Goal: Task Accomplishment & Management: Manage account settings

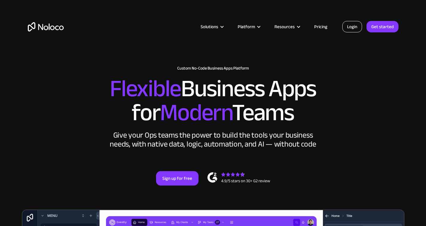
click at [352, 28] on link "Login" at bounding box center [353, 26] width 20 height 11
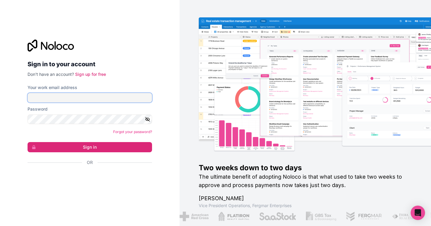
click at [86, 96] on input "Your work email address" at bounding box center [90, 98] width 124 height 10
type input "ana.natkins@automationhelpers.com"
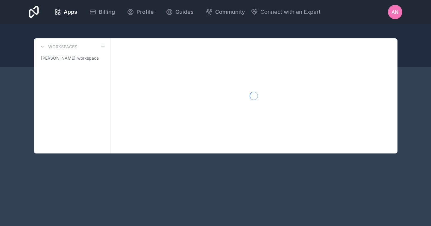
click at [120, 100] on div at bounding box center [253, 95] width 287 height 115
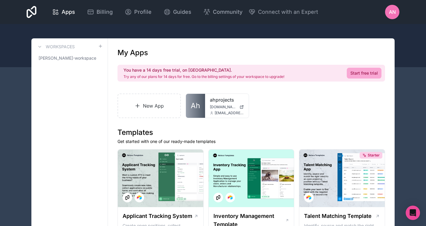
click at [390, 15] on span "AN" at bounding box center [392, 11] width 7 height 7
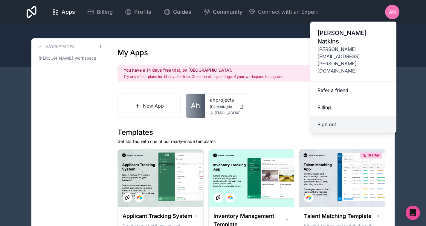
click at [354, 116] on button "Sign out" at bounding box center [354, 124] width 86 height 17
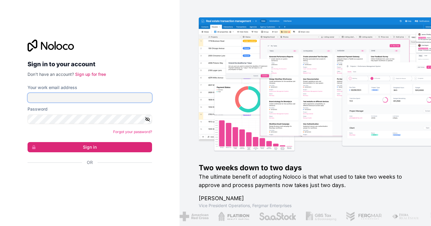
click at [85, 96] on input "Your work email address" at bounding box center [90, 98] width 124 height 10
type input "support@automationhelpers.com"
click at [28, 142] on button "Sign in" at bounding box center [90, 147] width 124 height 10
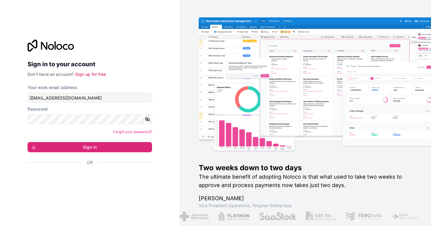
click at [97, 104] on form "Your work email address support@automationhelpers.com Password Forgot your pass…" at bounding box center [90, 135] width 124 height 102
drag, startPoint x: 163, startPoint y: 137, endPoint x: 159, endPoint y: 140, distance: 5.0
click at [163, 137] on div "Sign in to your account Don't have an account? Sign up for free Your work email…" at bounding box center [89, 113] width 179 height 226
